Goal: Information Seeking & Learning: Check status

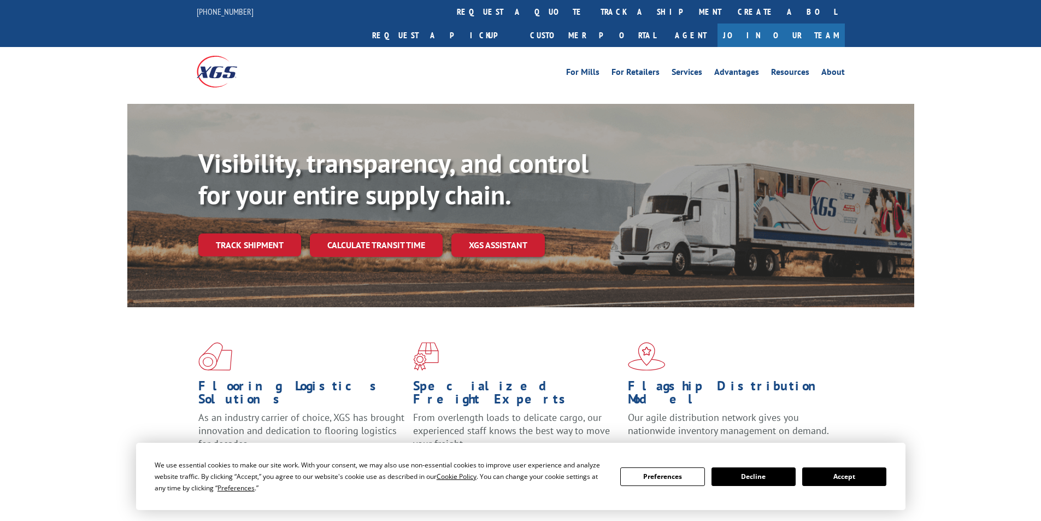
click at [821, 475] on button "Accept" at bounding box center [845, 476] width 84 height 19
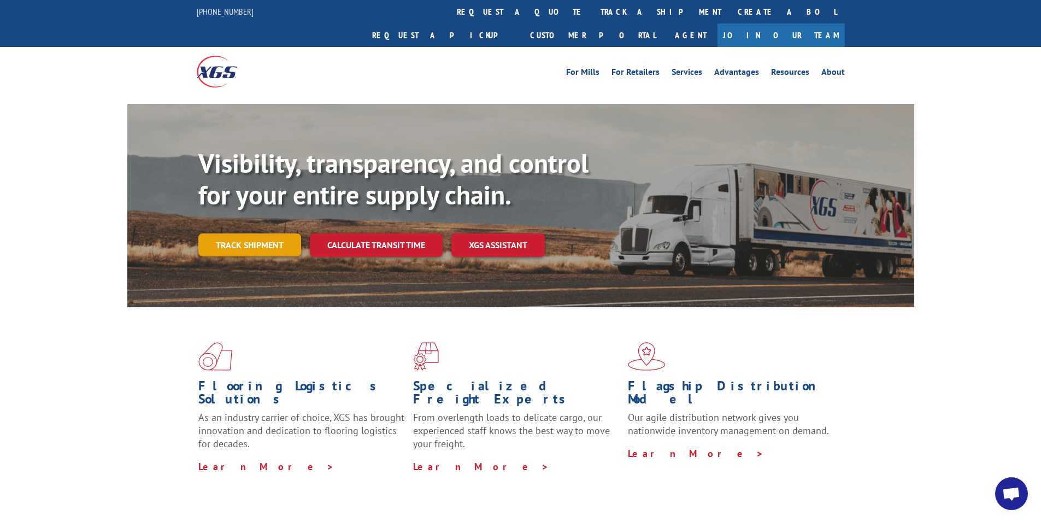
click at [251, 233] on link "Track shipment" at bounding box center [249, 244] width 103 height 23
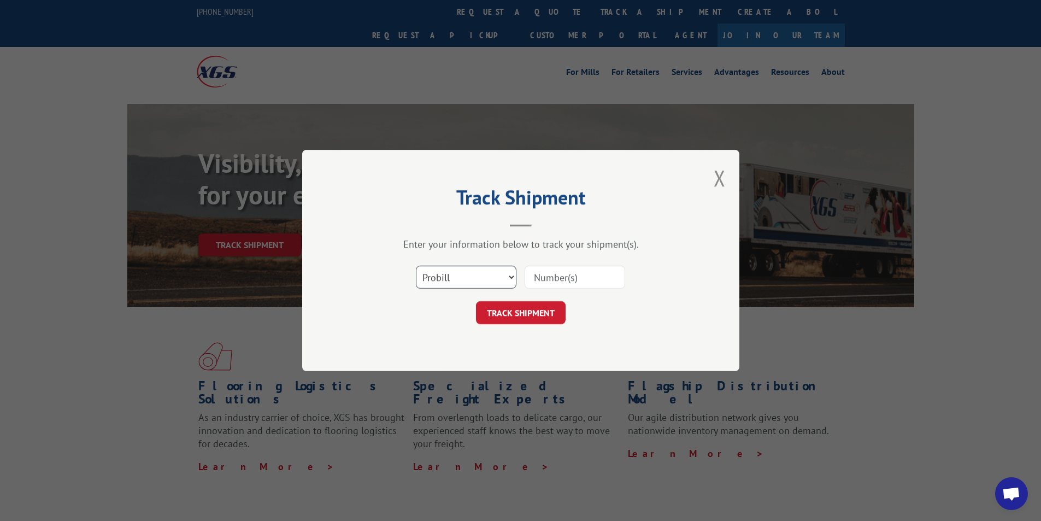
click at [478, 281] on select "Select category... Probill BOL PO" at bounding box center [466, 277] width 101 height 23
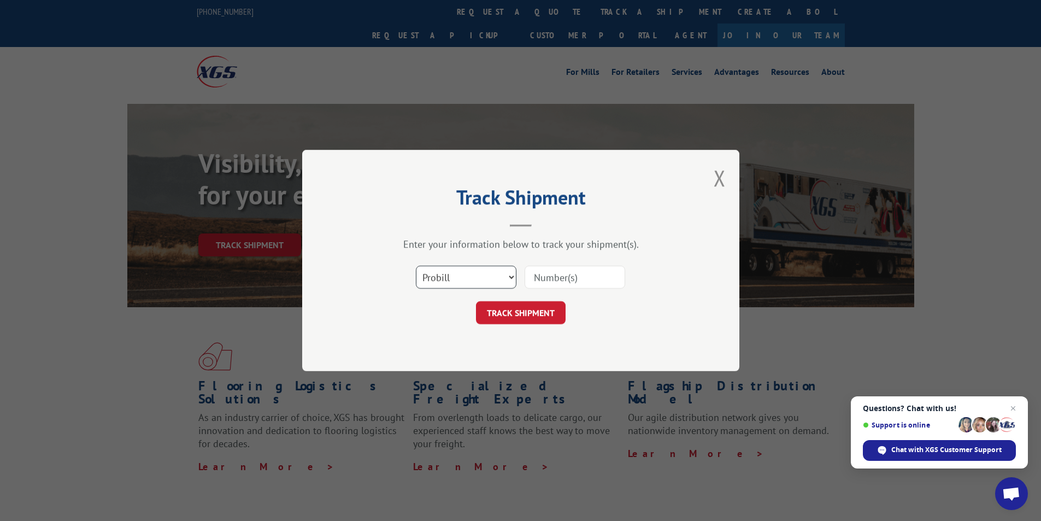
select select "po"
click at [416, 266] on select "Select category... Probill BOL PO" at bounding box center [466, 277] width 101 height 23
paste input "13529468"
type input "13529468"
click button "TRACK SHIPMENT" at bounding box center [521, 312] width 90 height 23
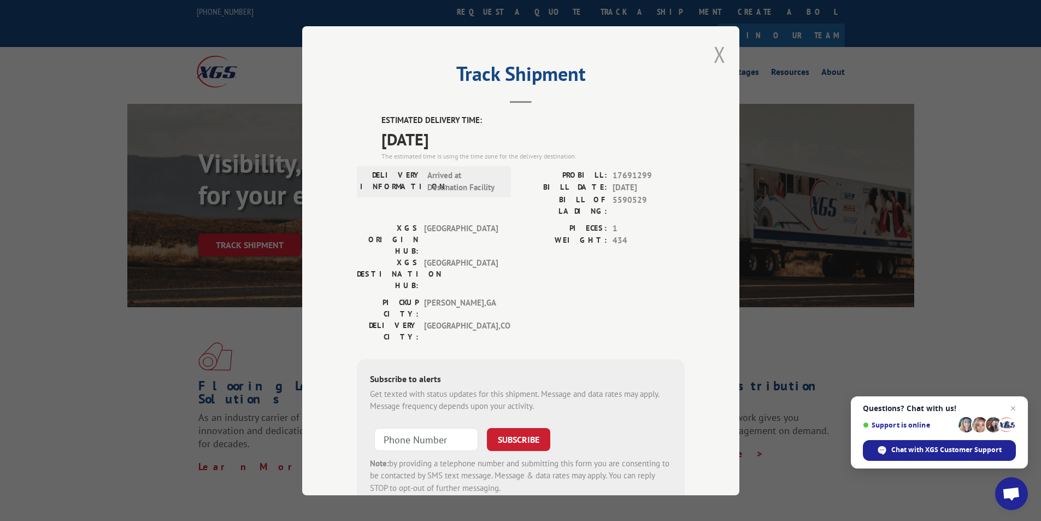
click at [715, 61] on button "Close modal" at bounding box center [720, 54] width 12 height 29
